Goal: Find specific page/section

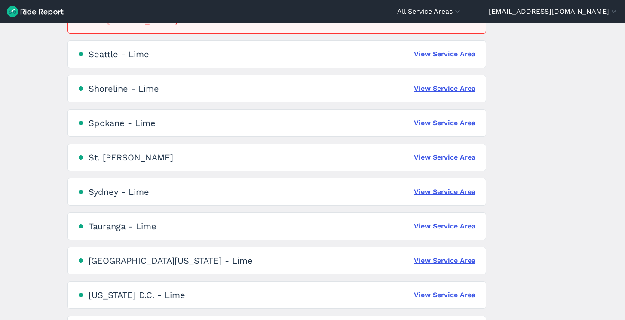
scroll to position [1980, 0]
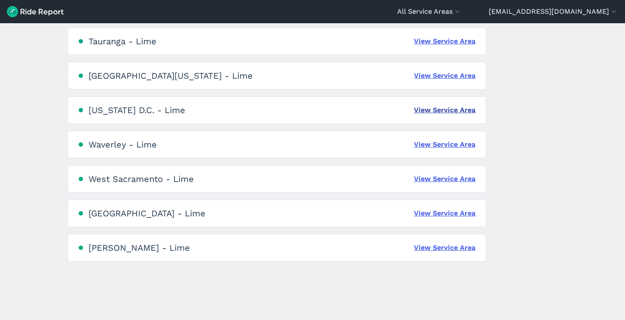
click at [452, 110] on link "View Service Area" at bounding box center [445, 110] width 62 height 10
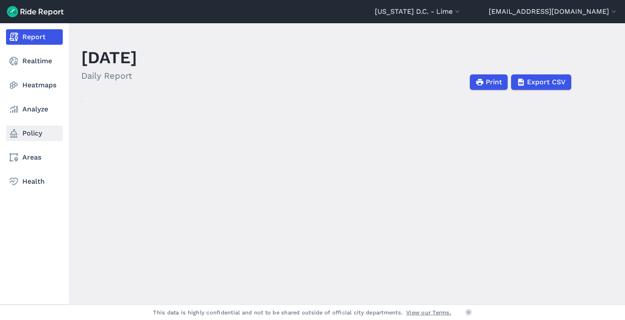
click at [26, 135] on link "Policy" at bounding box center [34, 133] width 57 height 15
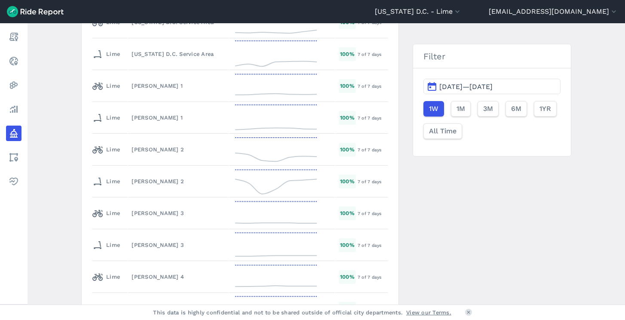
scroll to position [1544, 0]
click at [188, 176] on td "[PERSON_NAME] 2" at bounding box center [178, 181] width 101 height 32
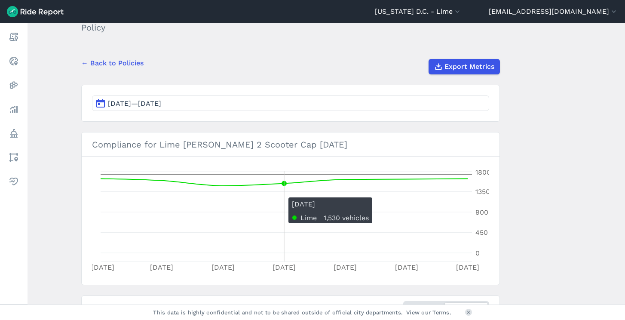
scroll to position [60, 0]
